Goal: Download file/media

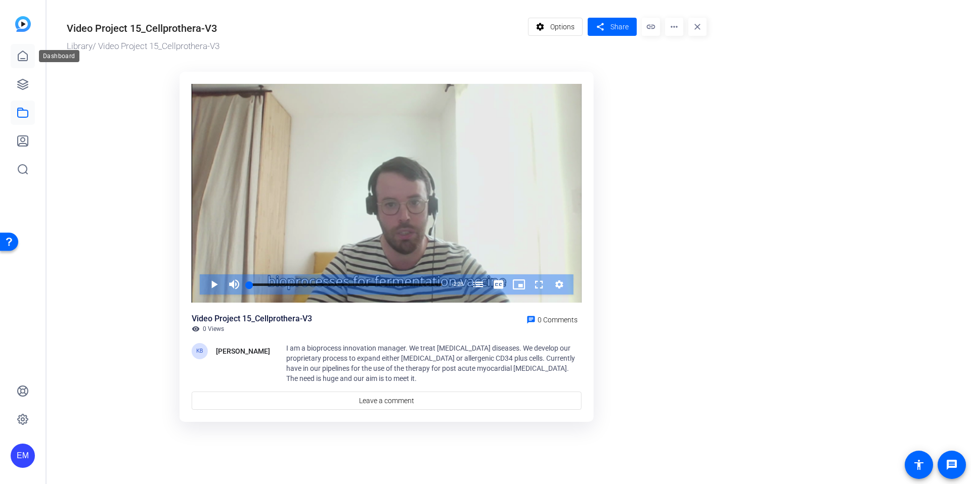
click at [27, 57] on icon at bounding box center [22, 56] width 9 height 10
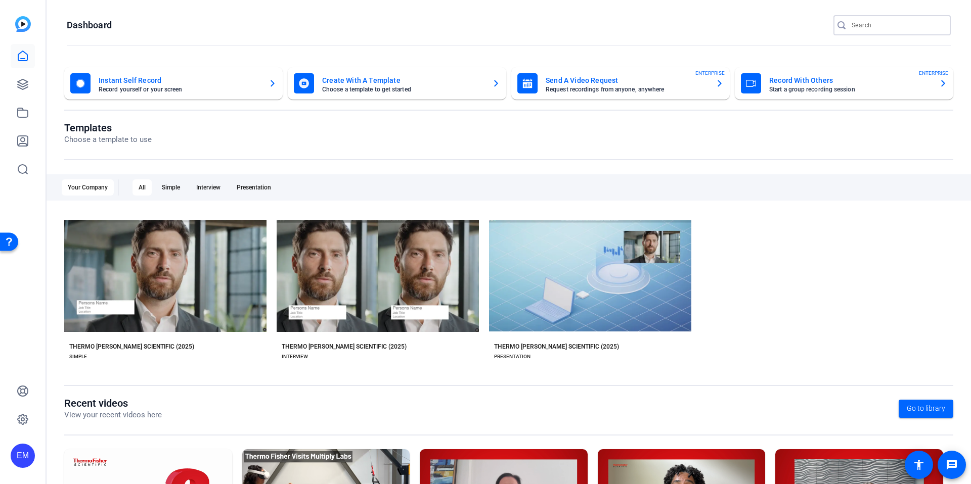
click at [906, 23] on input "Search" at bounding box center [896, 25] width 91 height 12
type input "cellprothera"
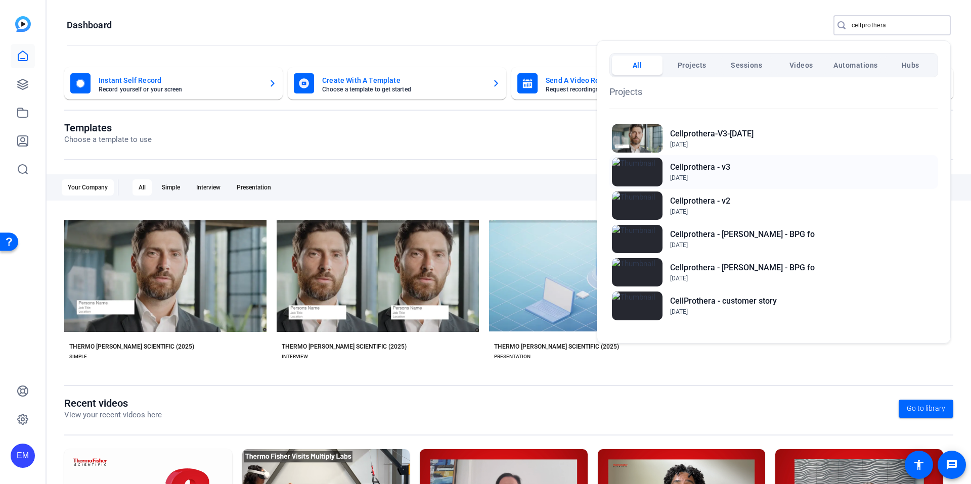
click at [744, 174] on div "Cellprothera - v3 Sep 17, 2025" at bounding box center [773, 171] width 329 height 33
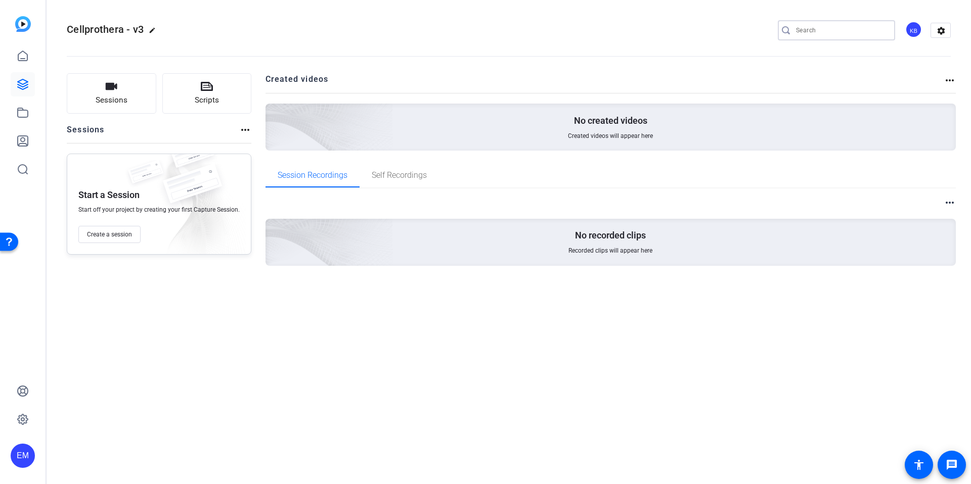
click at [832, 31] on input "Search" at bounding box center [841, 30] width 91 height 12
drag, startPoint x: 26, startPoint y: 51, endPoint x: 50, endPoint y: 51, distance: 23.8
click at [26, 51] on icon at bounding box center [23, 56] width 12 height 12
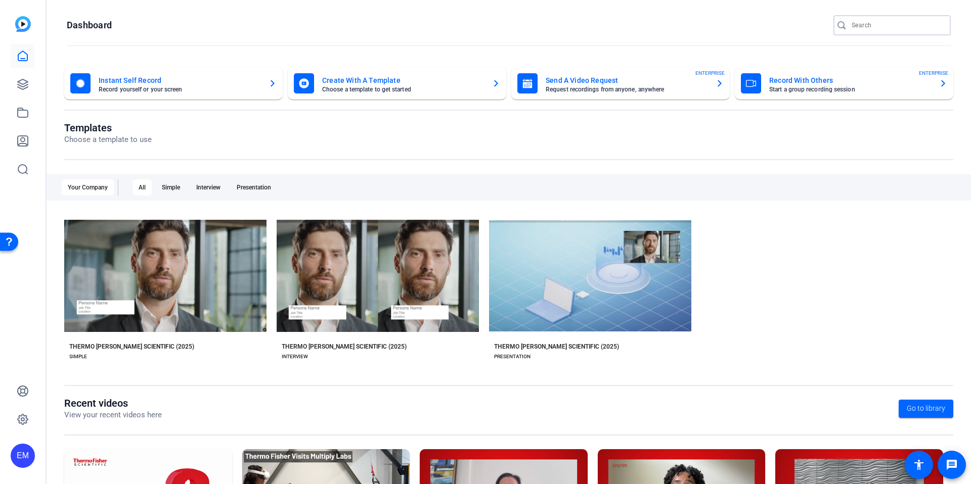
click at [891, 21] on input "Search" at bounding box center [896, 25] width 91 height 12
type input "cellprothera"
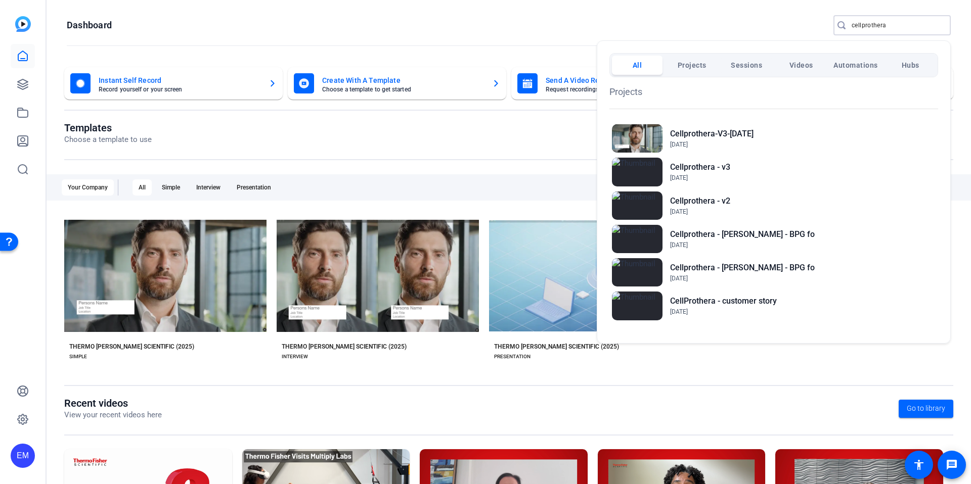
click at [695, 64] on span "Projects" at bounding box center [691, 65] width 29 height 18
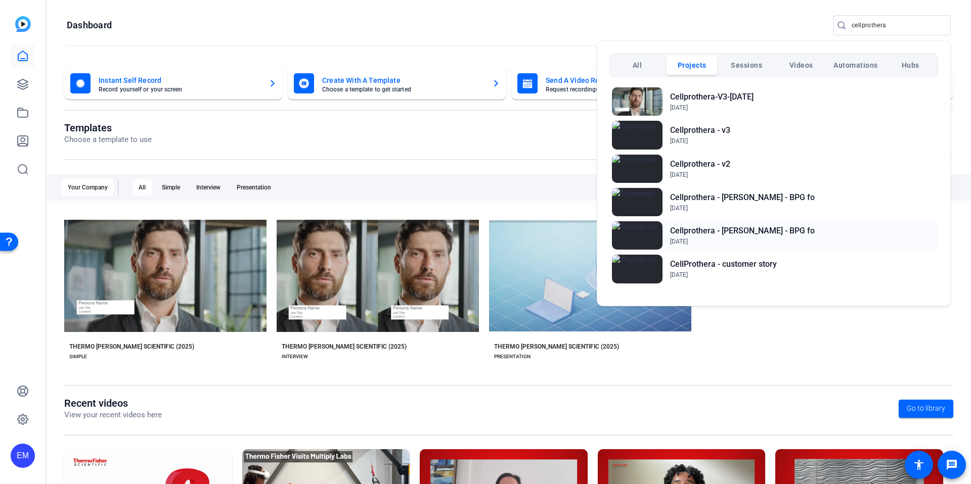
click at [736, 241] on span "Jun 2, 2025" at bounding box center [742, 241] width 145 height 9
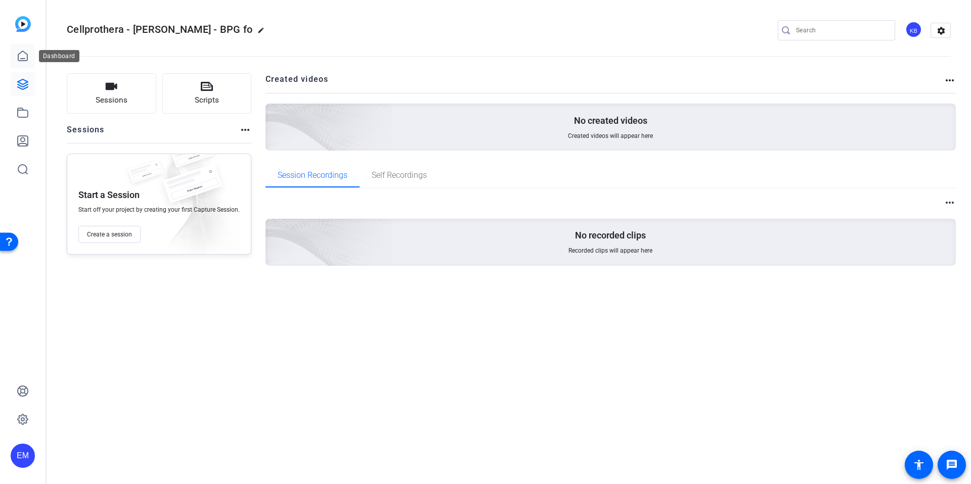
click at [23, 59] on icon at bounding box center [22, 56] width 9 height 10
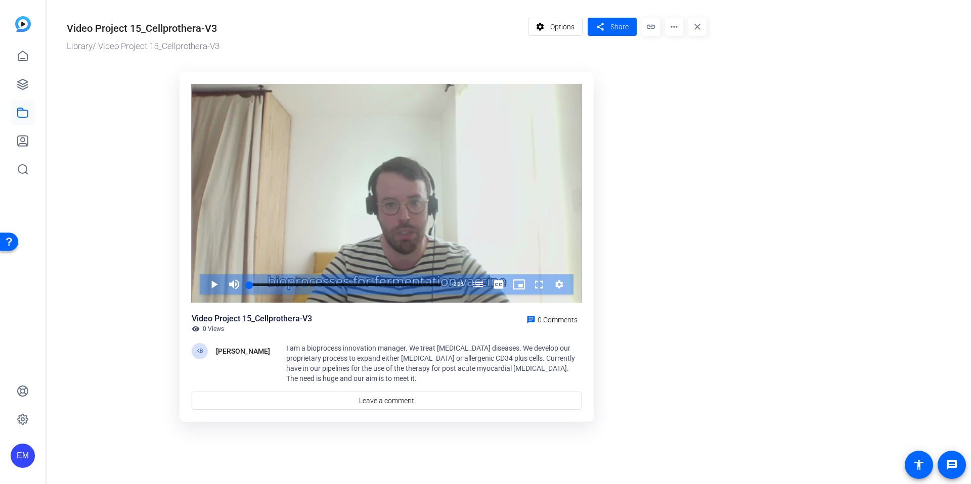
drag, startPoint x: 83, startPoint y: 27, endPoint x: 261, endPoint y: 30, distance: 177.5
click at [260, 31] on div "Video Project 15_Cellprothera-V3" at bounding box center [295, 27] width 456 height 18
click at [592, 55] on div "Video Project 15_Cellprothera-V3 Library / Video Project 15_Cellprothera-V3 set…" at bounding box center [382, 218] width 670 height 437
click at [566, 29] on span "Options" at bounding box center [562, 26] width 24 height 19
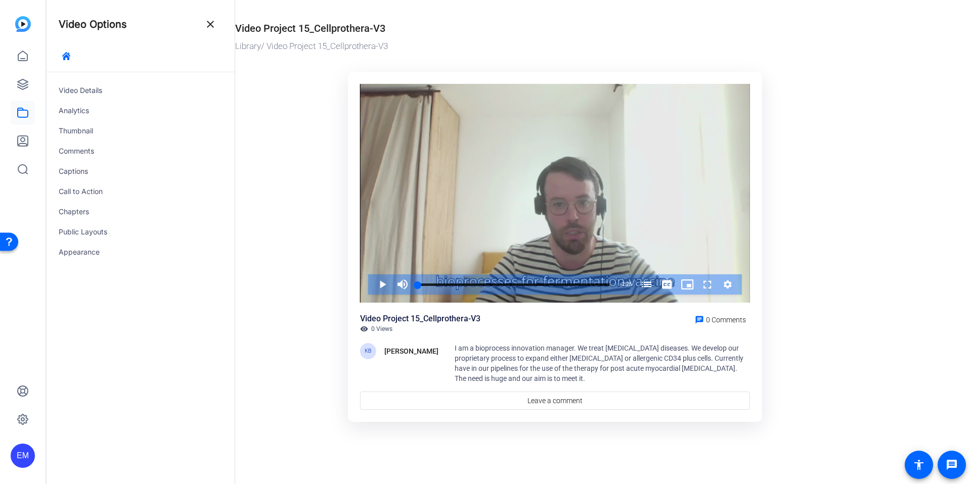
drag, startPoint x: 267, startPoint y: 123, endPoint x: 253, endPoint y: 124, distance: 14.2
click at [267, 123] on ktd-grid "Video Player is loading. Play Video Play Mute Current Time 0:00 / Duration 2:28…" at bounding box center [554, 248] width 639 height 364
click at [77, 89] on div "Video Details" at bounding box center [141, 90] width 188 height 20
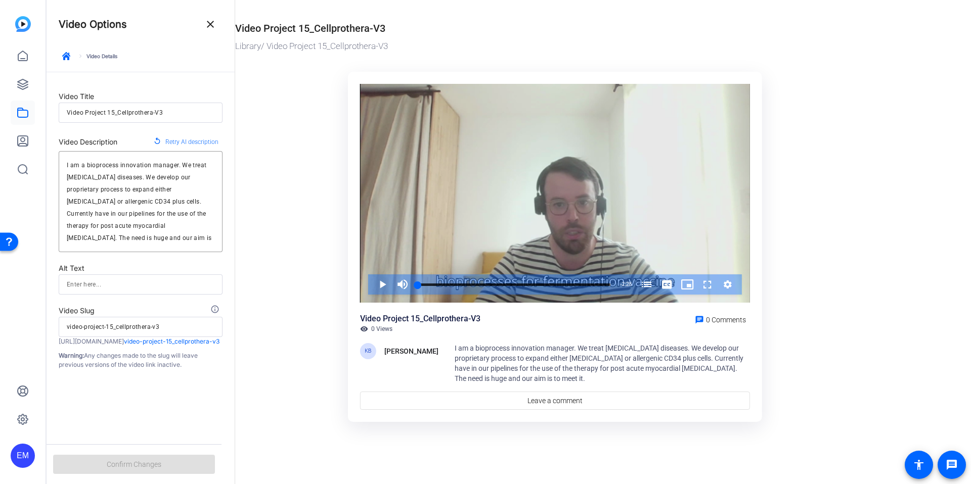
click at [207, 22] on mat-icon "close" at bounding box center [210, 24] width 12 height 12
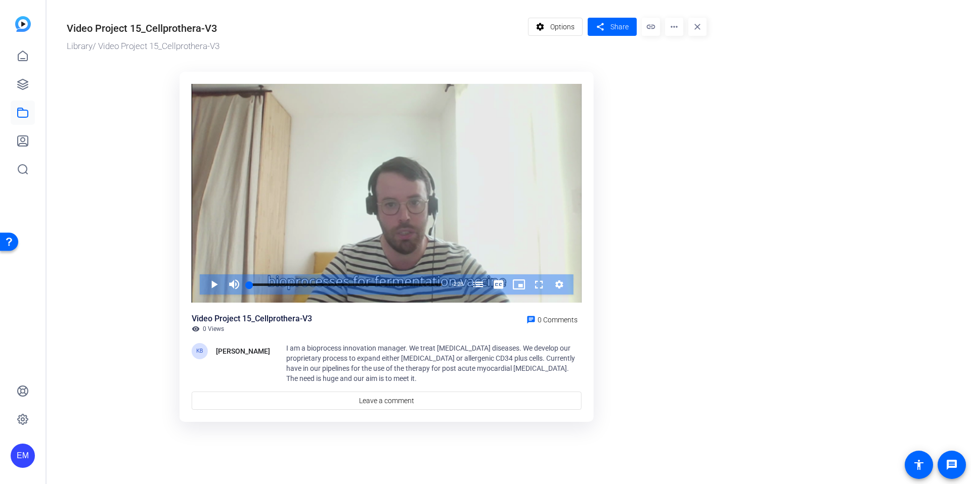
click at [676, 26] on mat-icon "more_horiz" at bounding box center [674, 27] width 18 height 18
drag, startPoint x: 640, startPoint y: 74, endPoint x: 646, endPoint y: 37, distance: 37.3
click at [641, 69] on div at bounding box center [485, 242] width 971 height 484
click at [655, 28] on mat-icon "link" at bounding box center [650, 27] width 18 height 18
click at [637, 69] on ktd-grid "Video Player is loading. Play Video Play Mute Current Time 0:00 / Duration 2:28…" at bounding box center [386, 248] width 639 height 364
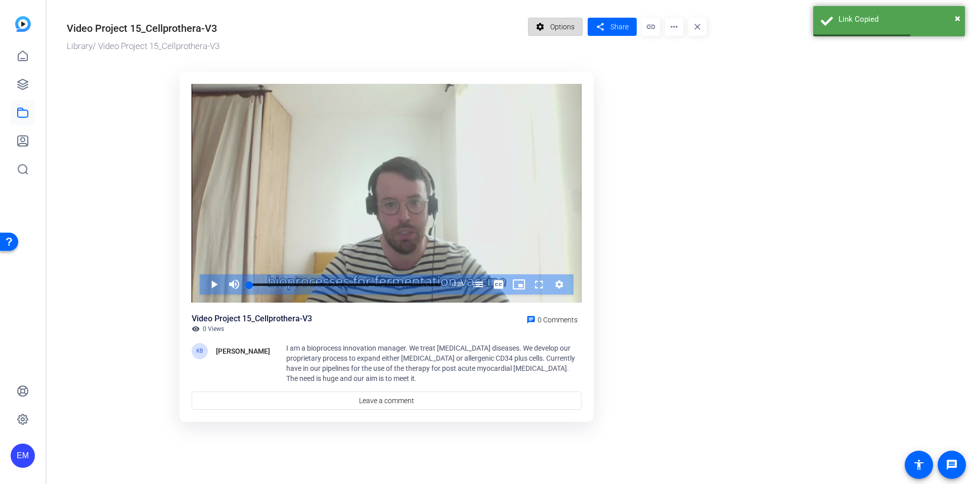
click at [564, 26] on span "Options" at bounding box center [562, 26] width 24 height 19
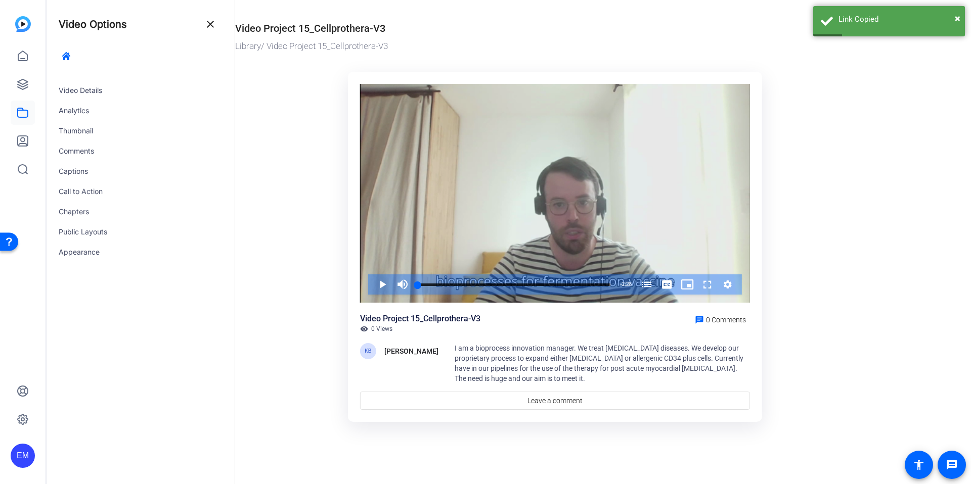
click at [822, 148] on ktd-grid "Video Player is loading. Play Video Play Mute Current Time 0:00 / Duration 2:28…" at bounding box center [554, 248] width 639 height 364
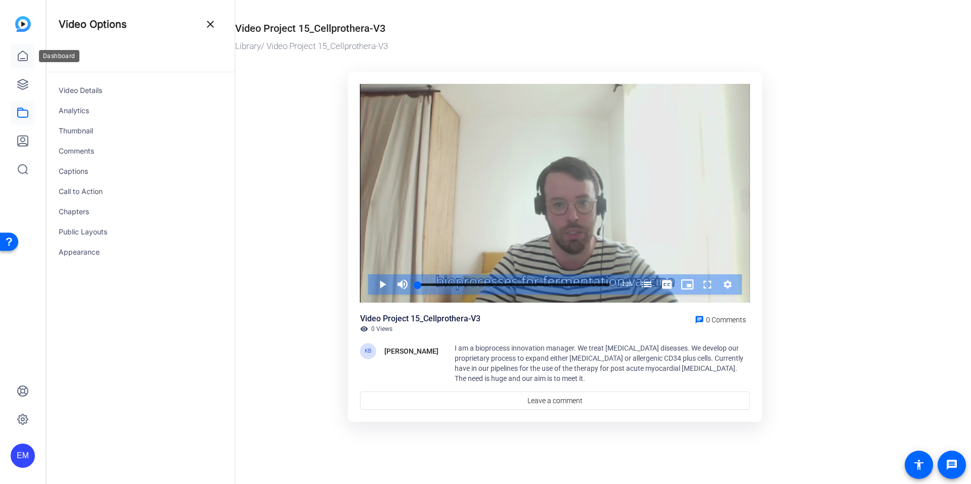
click at [17, 55] on icon at bounding box center [23, 56] width 12 height 12
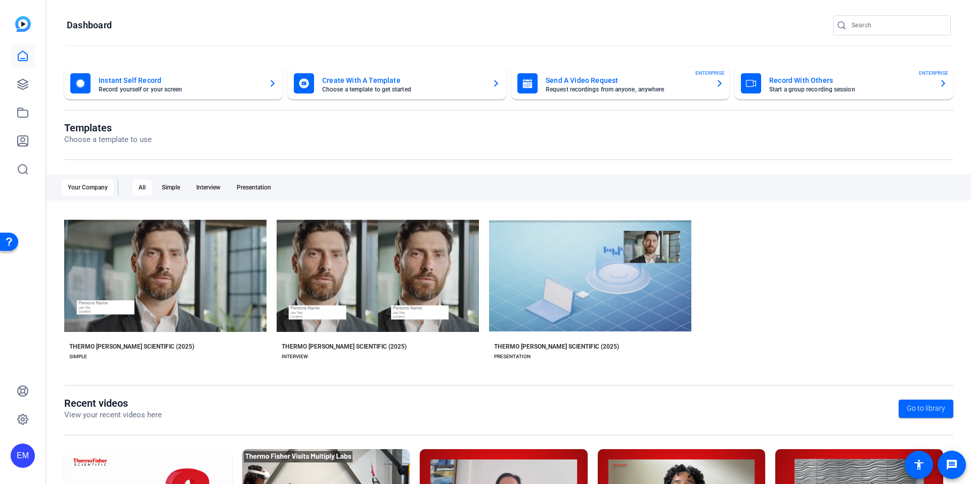
click at [881, 23] on input "Search" at bounding box center [896, 25] width 91 height 12
paste input "https://capture.openreel.com/library/videos/38570"
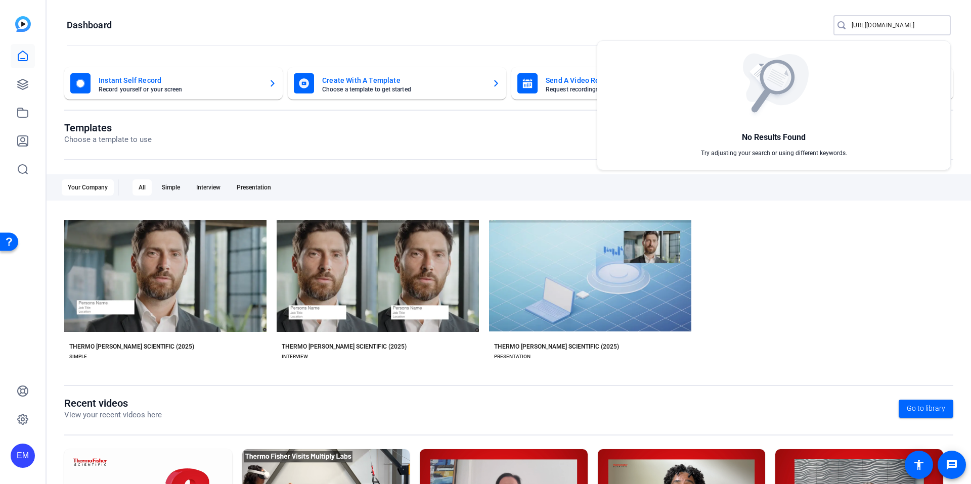
scroll to position [0, 56]
type input "https://capture.openreel.com/library/videos/38570"
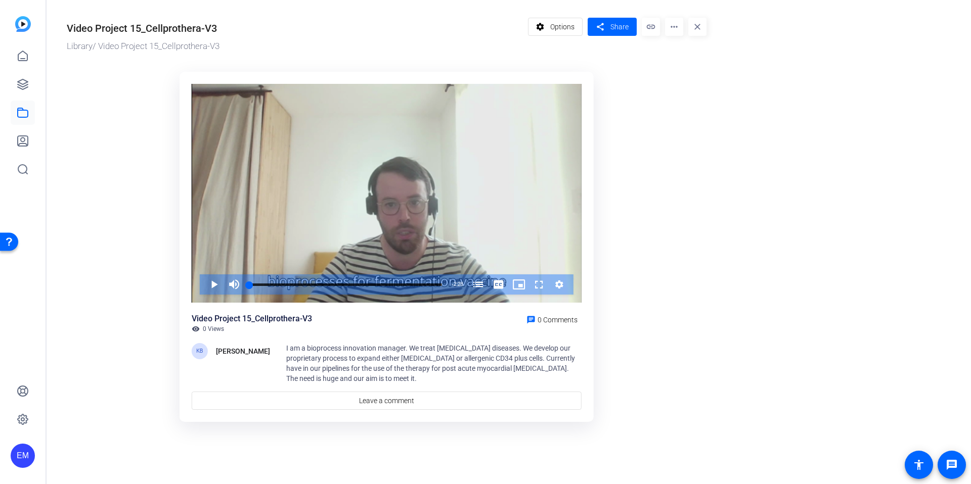
drag, startPoint x: 218, startPoint y: 29, endPoint x: 70, endPoint y: 28, distance: 147.6
click at [64, 26] on div "Video Project 15_Cellprothera-V3 Library / Video Project 15_Cellprothera-V3 set…" at bounding box center [382, 218] width 670 height 437
drag, startPoint x: 260, startPoint y: 32, endPoint x: 241, endPoint y: 31, distance: 19.2
click at [255, 32] on div "Video Project 15_Cellprothera-V3" at bounding box center [295, 27] width 456 height 18
drag, startPoint x: 131, startPoint y: 29, endPoint x: 236, endPoint y: 28, distance: 104.6
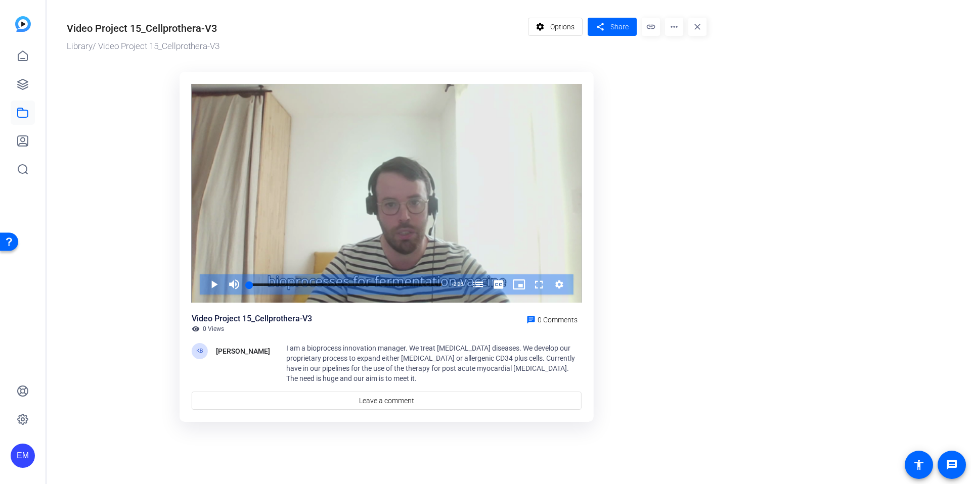
click at [236, 28] on div "Video Project 15_Cellprothera-V3" at bounding box center [295, 27] width 456 height 18
copy div "15_Cellprothera-V3"
drag, startPoint x: 25, startPoint y: 58, endPoint x: 39, endPoint y: 58, distance: 14.7
click at [25, 58] on icon at bounding box center [23, 56] width 12 height 12
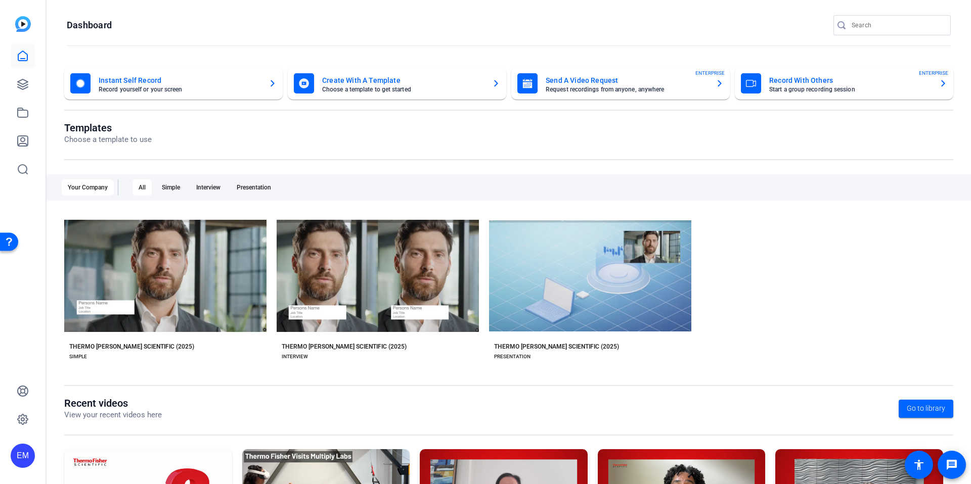
click at [877, 24] on input "Search" at bounding box center [896, 25] width 91 height 12
paste input "15_Cellprothera-V3"
type input "15_Cellprothera-V3"
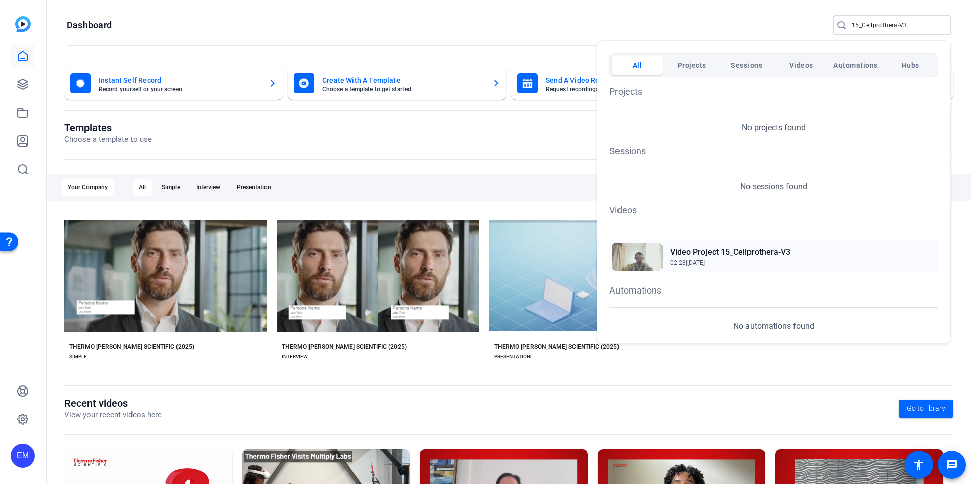
click at [759, 261] on span "02:28 | Sep 17, 2025" at bounding box center [730, 262] width 120 height 9
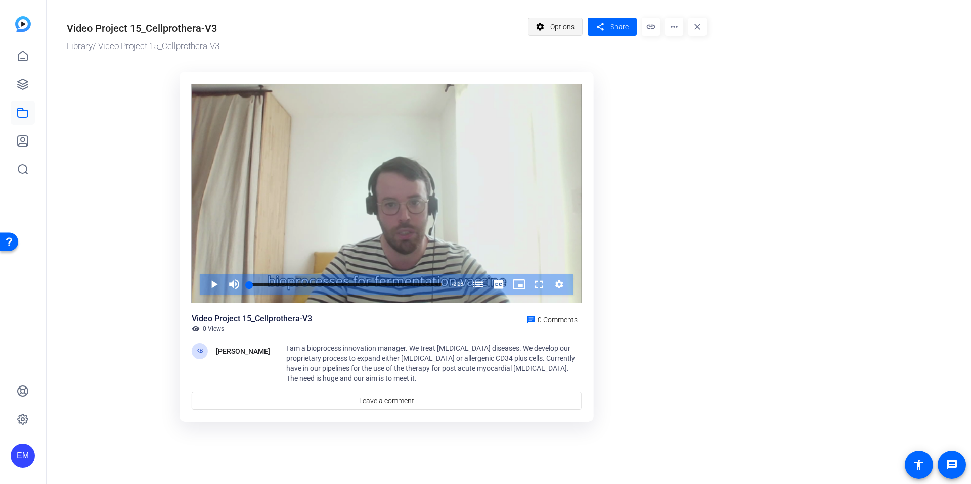
click at [570, 23] on span "Options" at bounding box center [562, 26] width 24 height 19
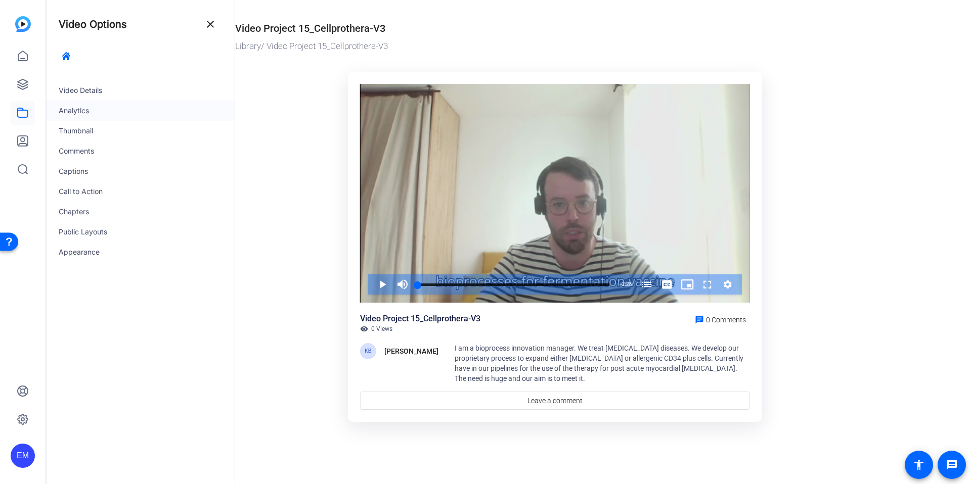
click at [103, 111] on div "Analytics" at bounding box center [141, 111] width 188 height 20
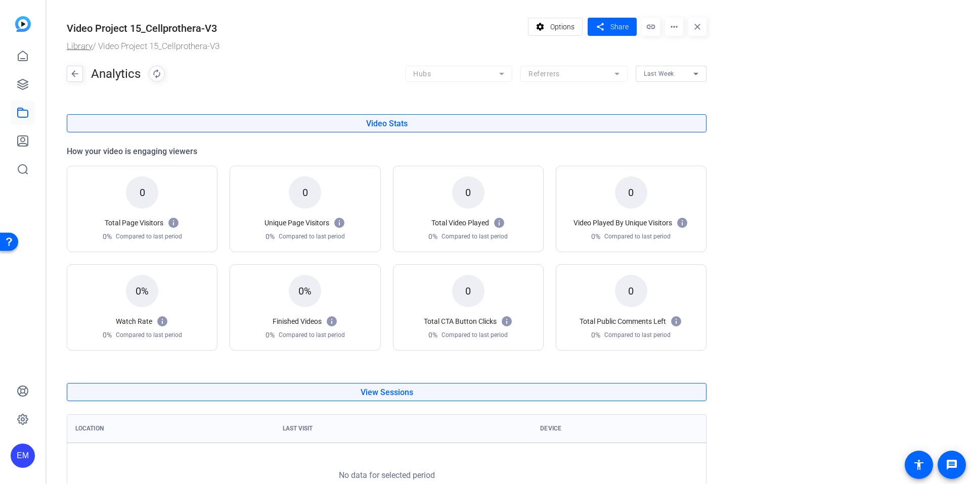
click at [76, 48] on link "Library" at bounding box center [80, 46] width 26 height 10
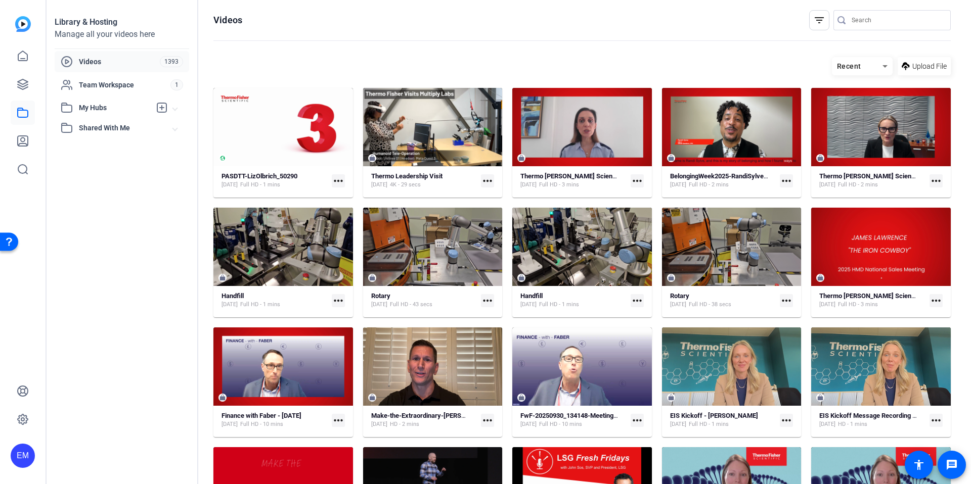
click at [904, 18] on input "Search" at bounding box center [896, 20] width 91 height 12
type input "cellprothera"
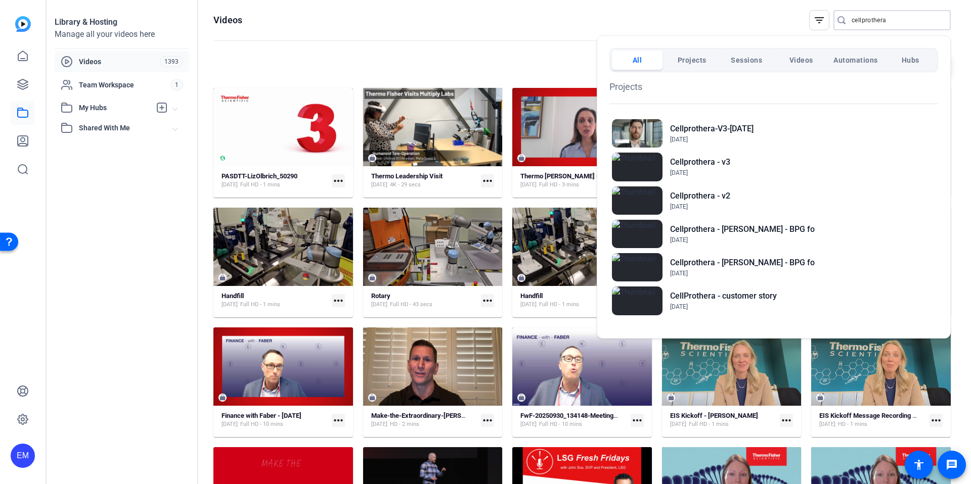
click at [683, 60] on span "Projects" at bounding box center [691, 60] width 29 height 18
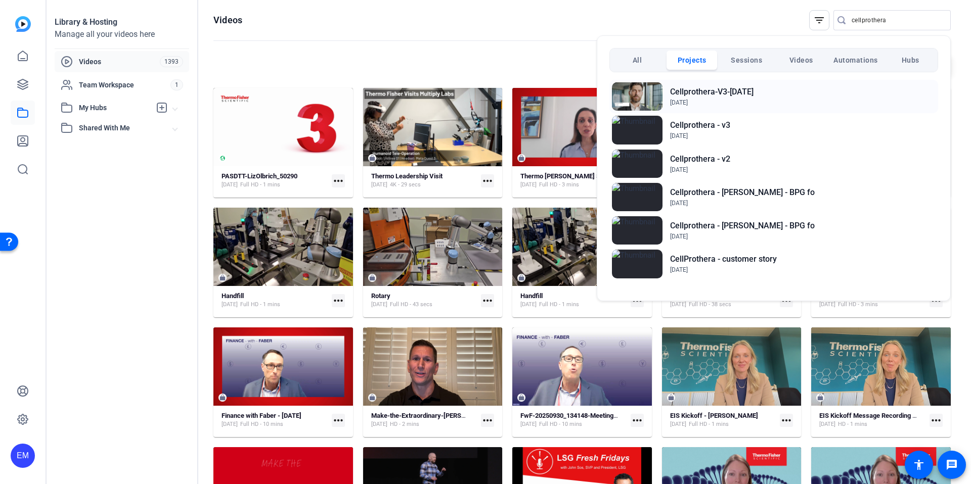
click at [753, 101] on span "[DATE]" at bounding box center [711, 102] width 83 height 9
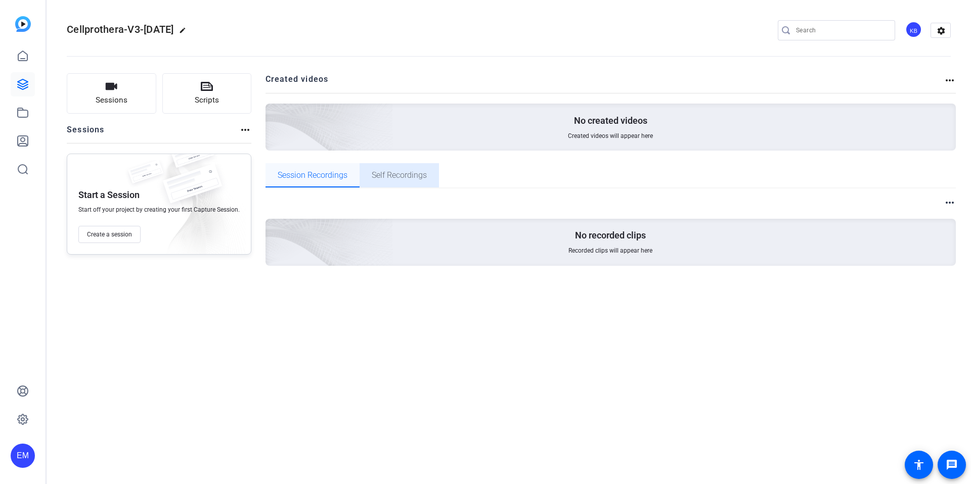
drag, startPoint x: 378, startPoint y: 170, endPoint x: 346, endPoint y: 172, distance: 31.9
click at [372, 171] on span "Self Recordings" at bounding box center [399, 175] width 55 height 8
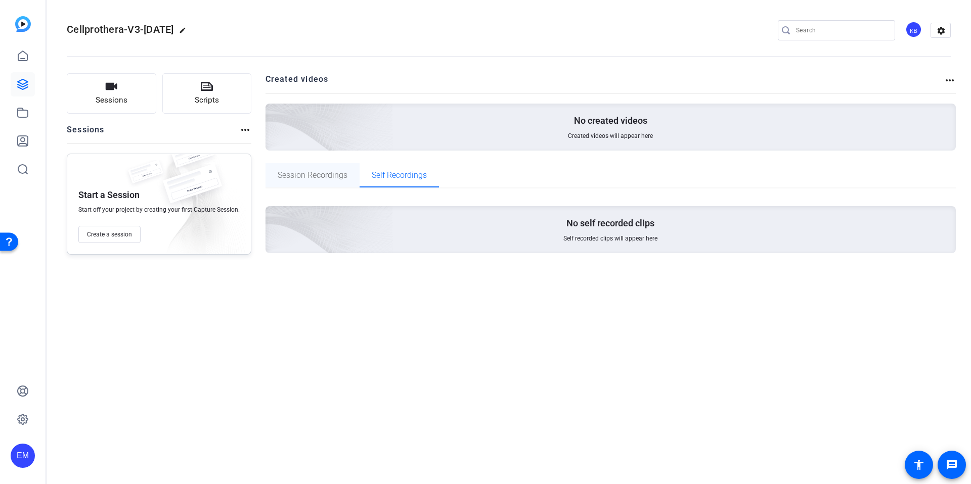
drag, startPoint x: 325, startPoint y: 173, endPoint x: 302, endPoint y: 174, distance: 23.3
click at [325, 173] on span "Session Recordings" at bounding box center [313, 175] width 70 height 8
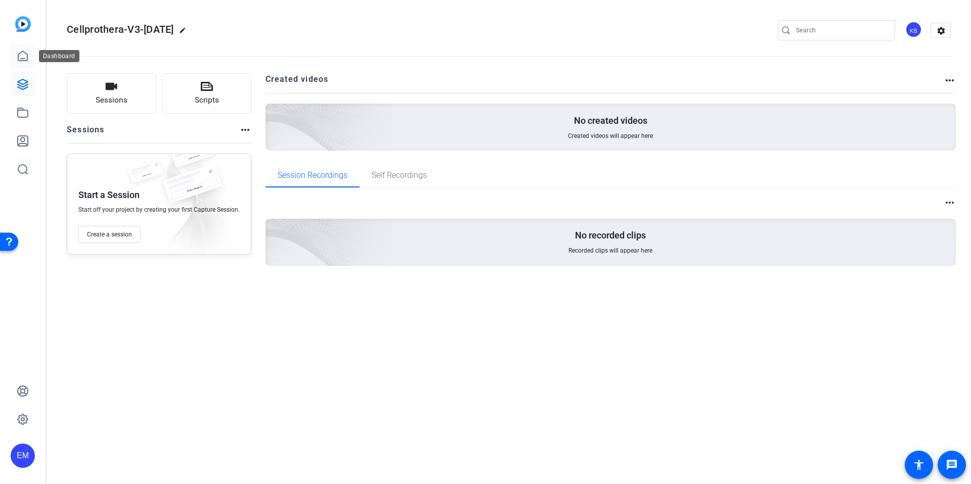
click at [21, 54] on icon at bounding box center [23, 56] width 12 height 12
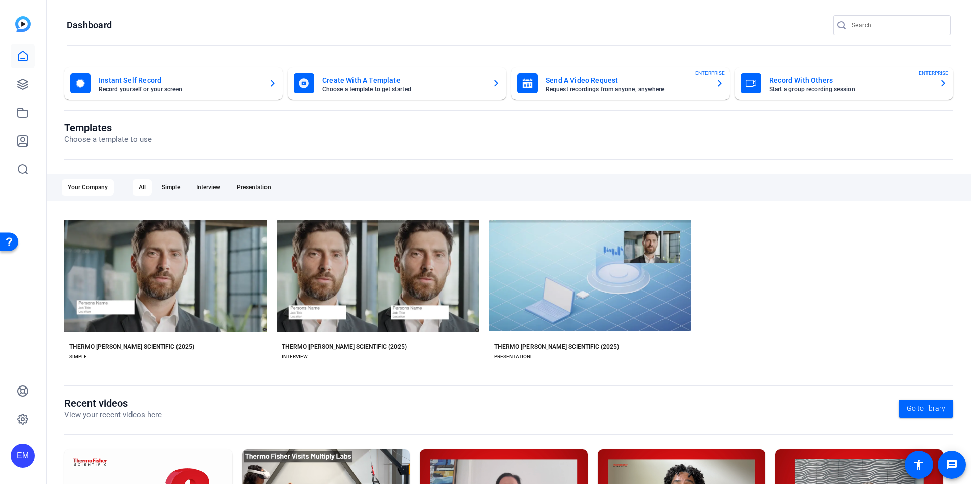
click at [869, 24] on input "Search" at bounding box center [896, 25] width 91 height 12
type input "cellprothera"
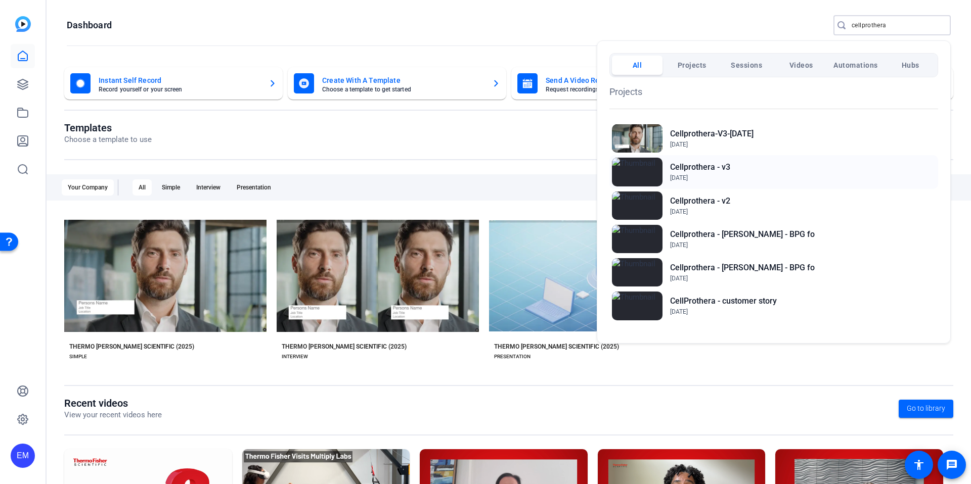
click at [741, 166] on div "Cellprothera - v3 Sep 17, 2025" at bounding box center [773, 171] width 329 height 33
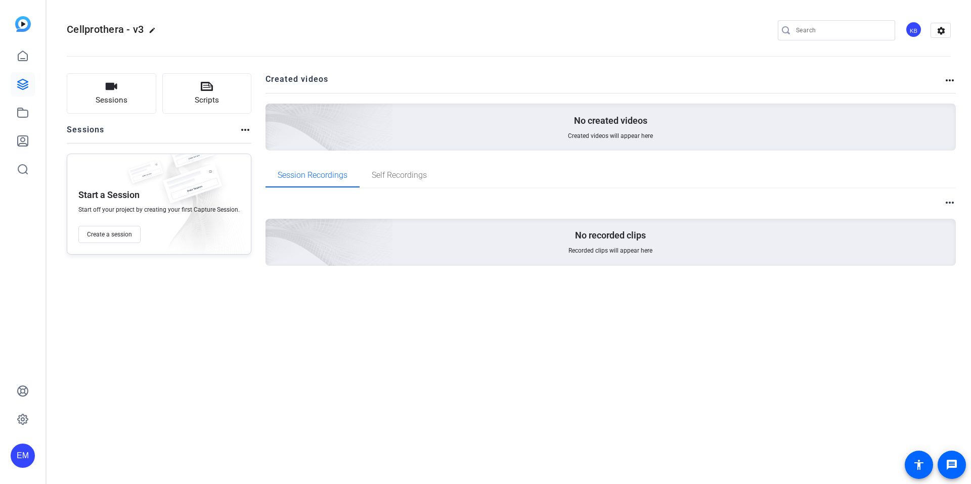
drag, startPoint x: 614, startPoint y: 119, endPoint x: 603, endPoint y: 119, distance: 11.1
click at [607, 119] on p "No created videos" at bounding box center [610, 121] width 73 height 12
click at [312, 83] on h2 "Created videos" at bounding box center [604, 83] width 678 height 20
click at [27, 53] on icon at bounding box center [23, 56] width 12 height 12
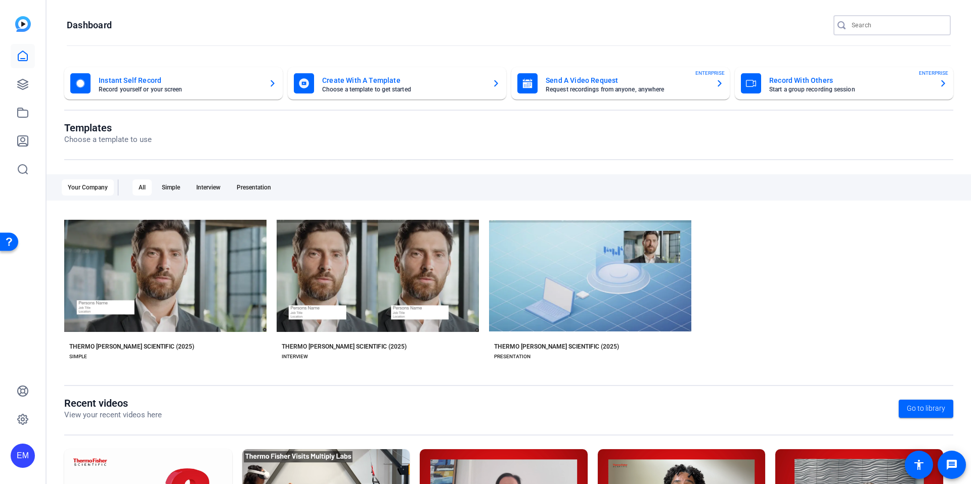
click at [913, 26] on input "Search" at bounding box center [896, 25] width 91 height 12
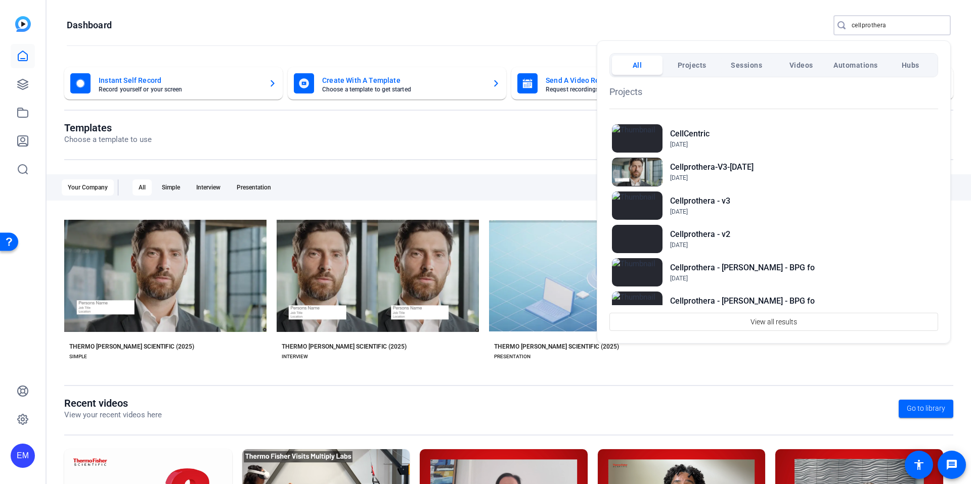
type input "cellprothera"
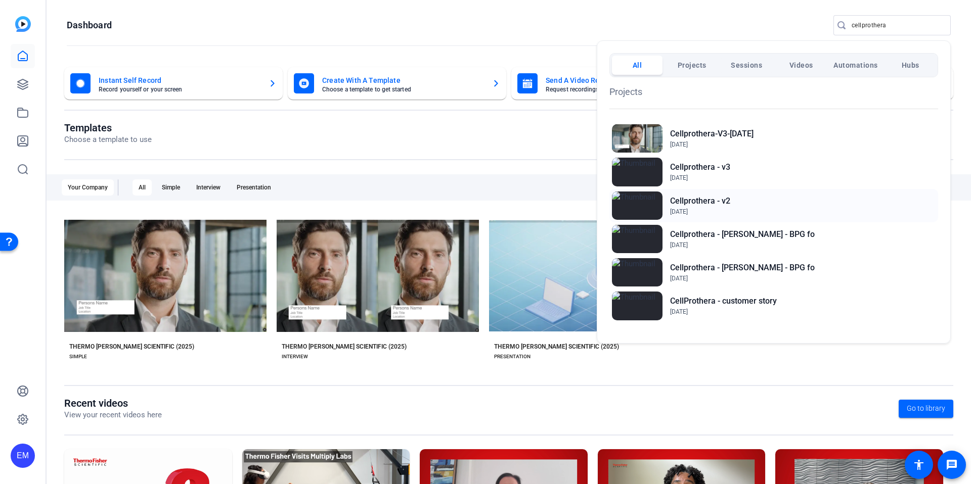
click at [744, 207] on div "Cellprothera - v2 Jun 30, 2025" at bounding box center [773, 205] width 329 height 33
click at [741, 242] on span "[DATE]" at bounding box center [742, 245] width 145 height 9
click at [792, 270] on h2 "Cellprothera - [PERSON_NAME] - BPG fo" at bounding box center [742, 268] width 145 height 12
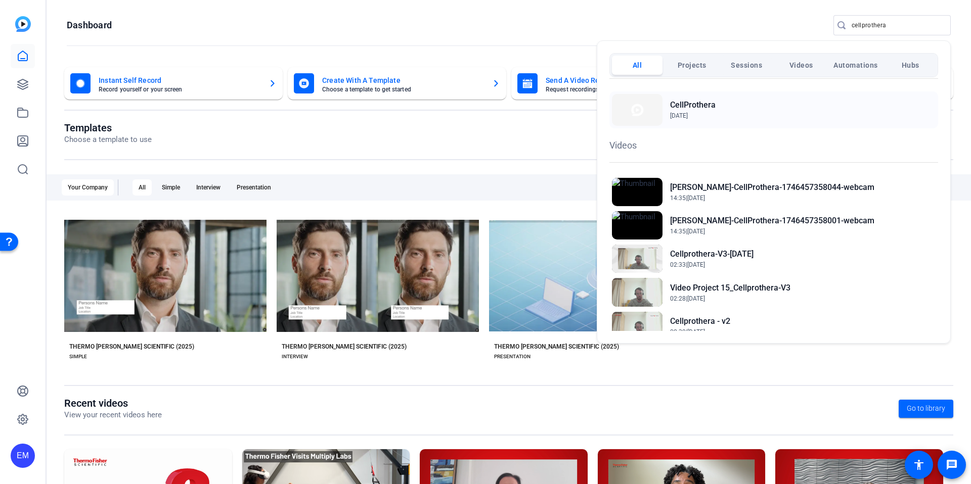
scroll to position [287, 0]
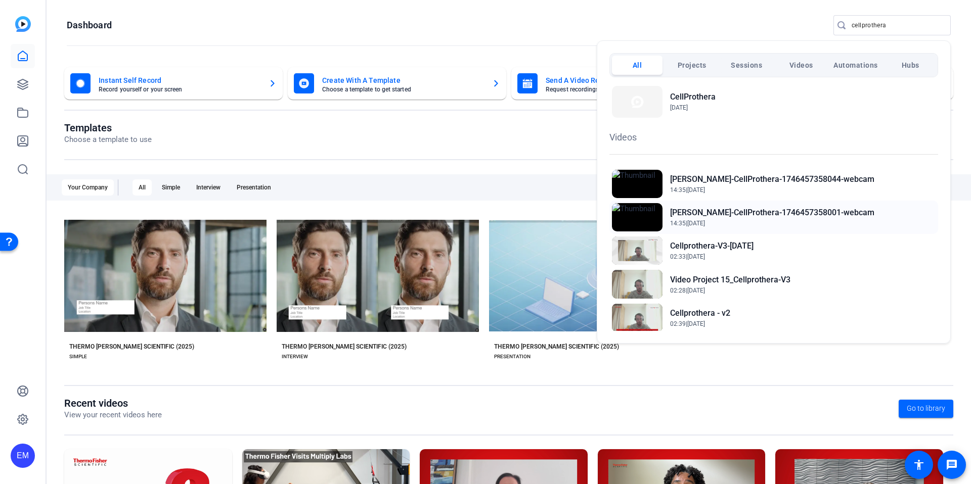
click at [767, 221] on span "14:35 | May 5, 2025" at bounding box center [772, 223] width 204 height 9
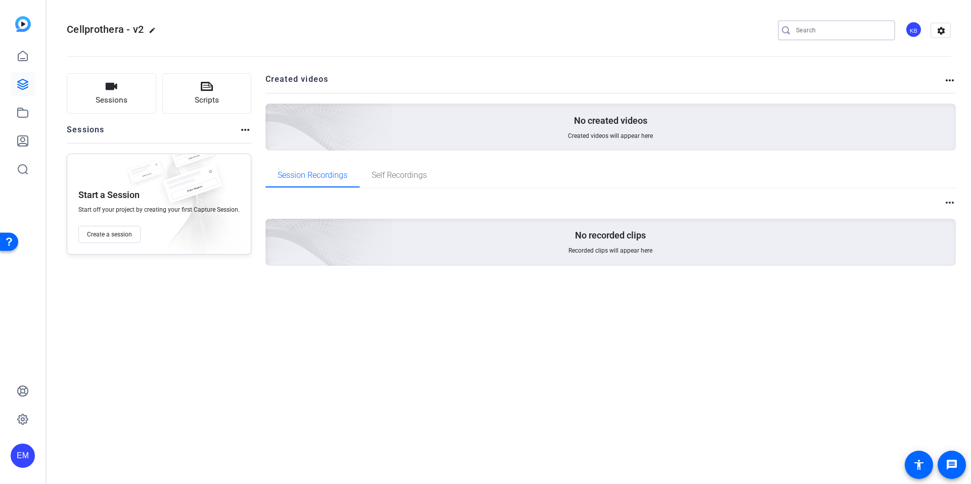
click at [827, 28] on input "Search" at bounding box center [841, 30] width 91 height 12
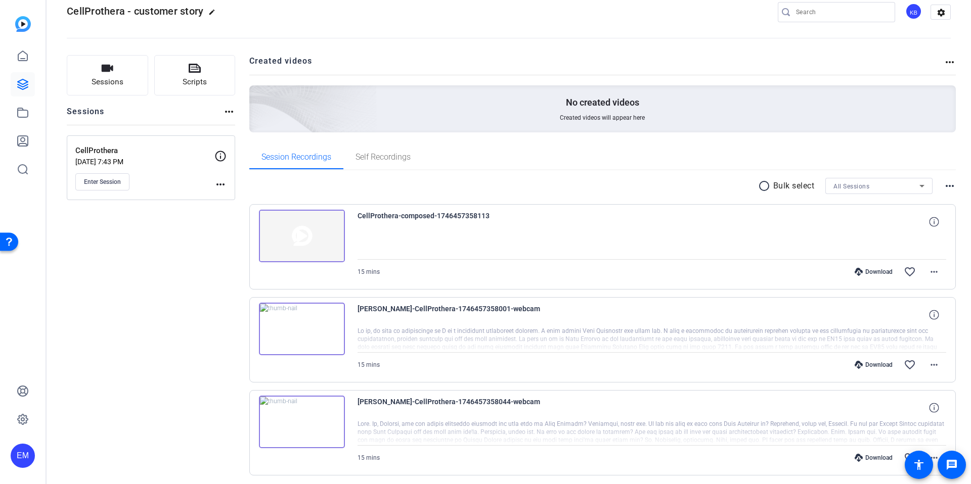
scroll to position [55, 0]
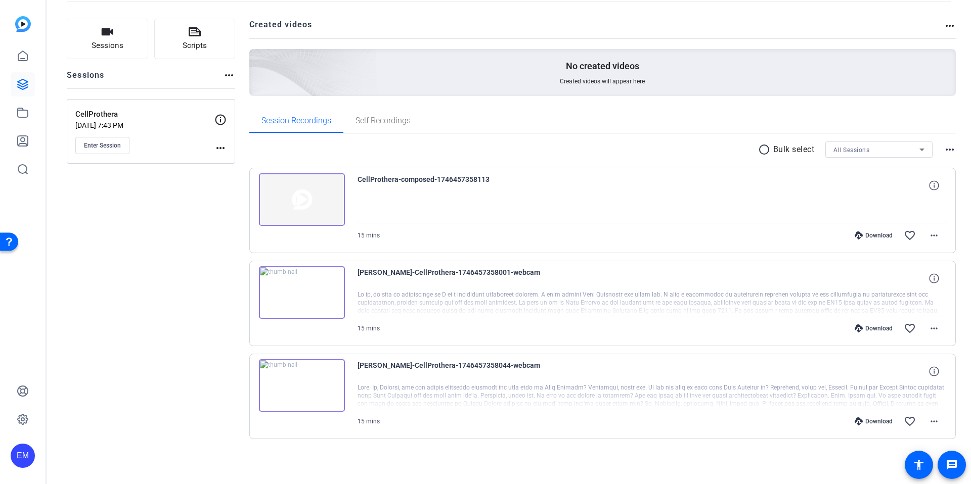
click at [869, 328] on div "Download" at bounding box center [873, 329] width 48 height 8
click at [931, 333] on mat-icon "more_horiz" at bounding box center [934, 328] width 12 height 12
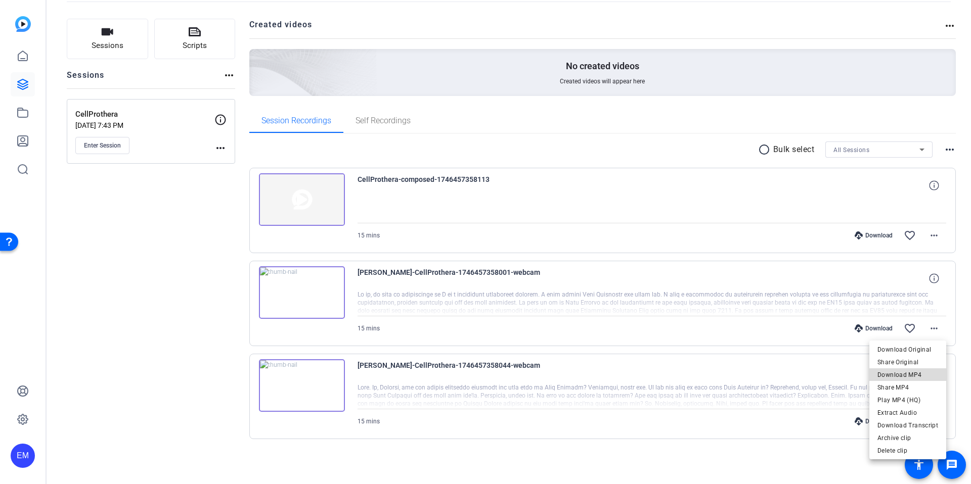
click at [921, 376] on span "Download MP4" at bounding box center [907, 375] width 61 height 12
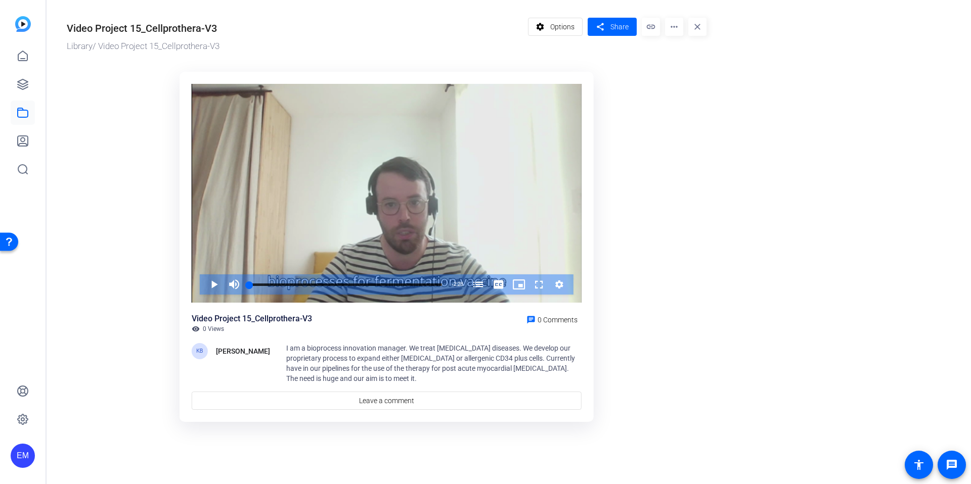
click at [672, 25] on mat-icon "more_horiz" at bounding box center [674, 27] width 18 height 18
click at [690, 68] on span "Download" at bounding box center [695, 70] width 44 height 12
